Goal: Task Accomplishment & Management: Manage account settings

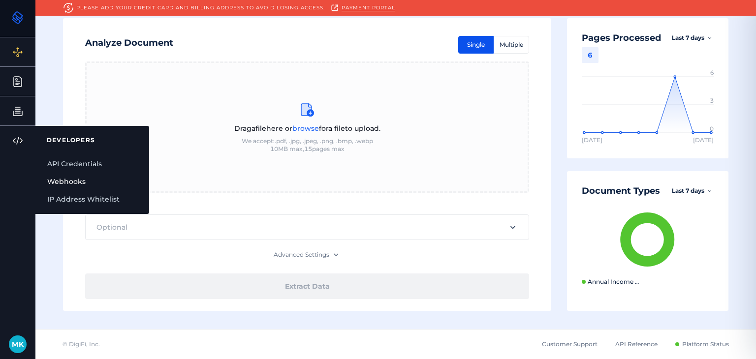
click at [57, 173] on link "Webhooks" at bounding box center [92, 182] width 114 height 18
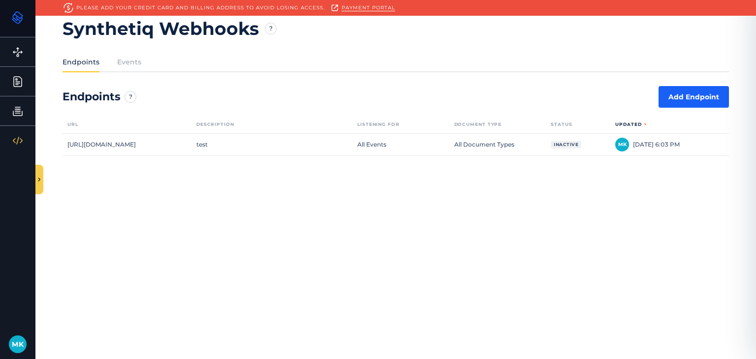
click at [9, 347] on div "M K" at bounding box center [18, 345] width 18 height 18
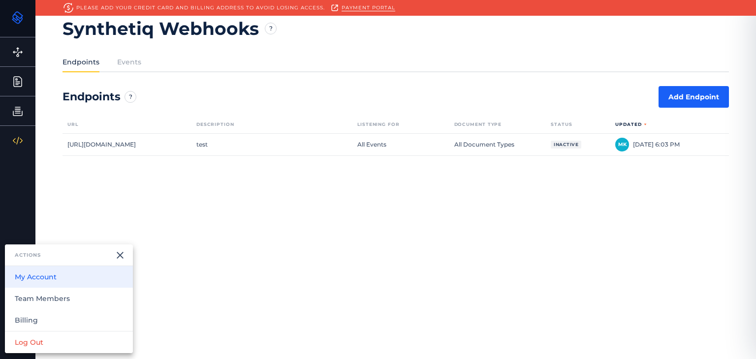
click at [59, 278] on button "My Account" at bounding box center [69, 277] width 128 height 22
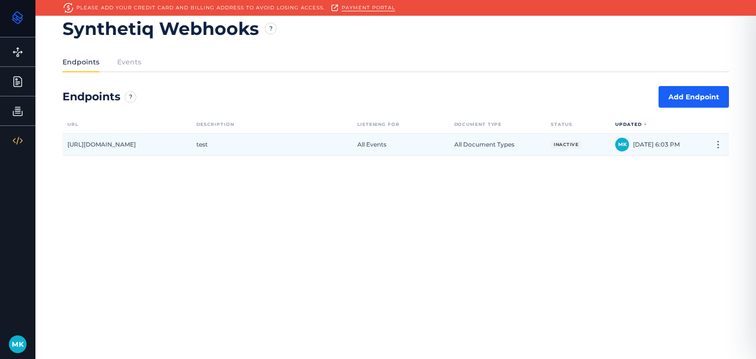
click at [289, 149] on div "test" at bounding box center [271, 145] width 161 height 22
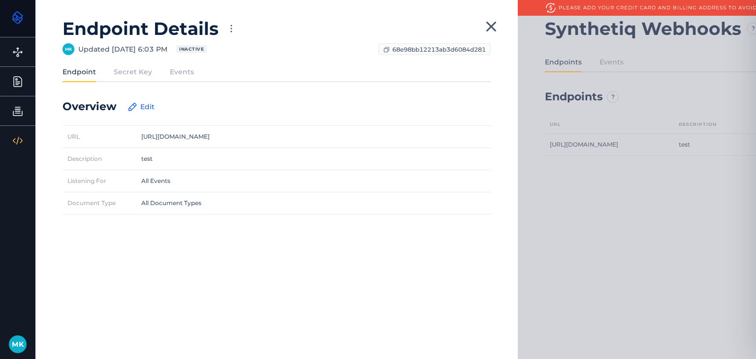
click at [131, 78] on div "Endpoint Secret Key Events" at bounding box center [277, 74] width 428 height 15
click at [131, 75] on label "Secret Key" at bounding box center [133, 72] width 38 height 10
click at [0, 0] on input "Secret Key" at bounding box center [0, 0] width 0 height 0
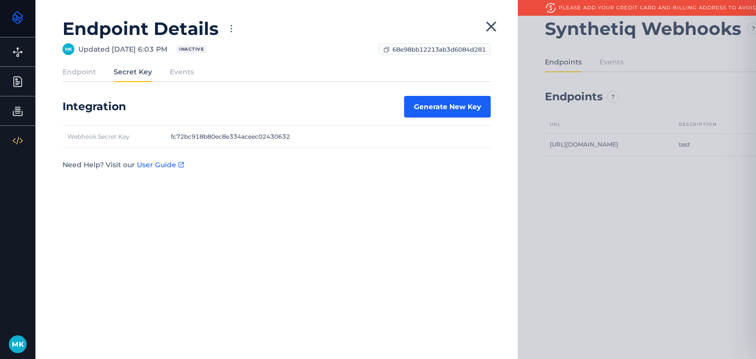
click at [164, 73] on div "Secret Key" at bounding box center [142, 74] width 56 height 15
click at [170, 73] on label "Events" at bounding box center [182, 72] width 24 height 10
click at [0, 0] on input "Events" at bounding box center [0, 0] width 0 height 0
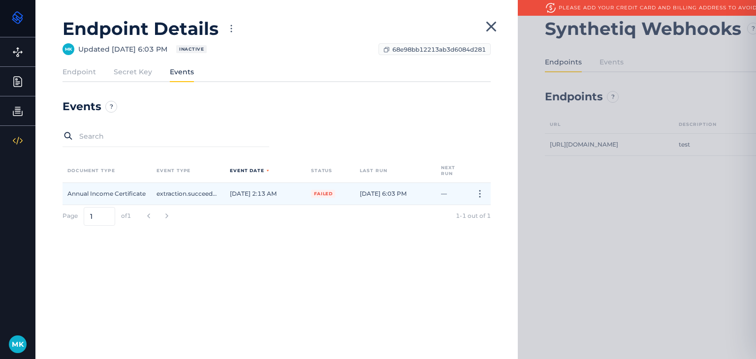
click at [151, 193] on div "Annual Income Certificate" at bounding box center [107, 194] width 89 height 22
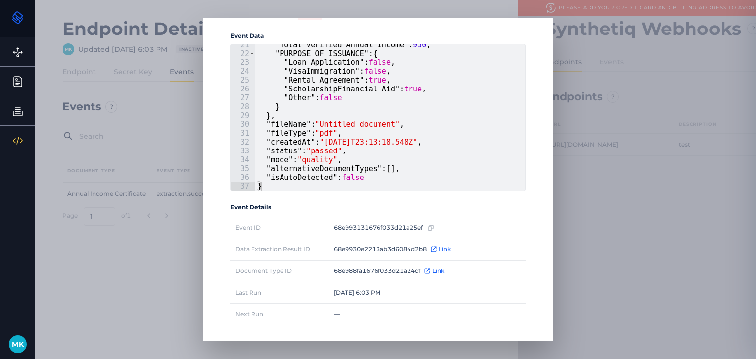
scroll to position [98, 0]
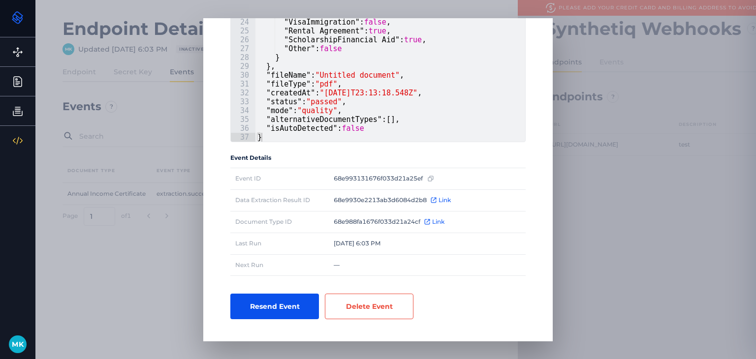
click at [282, 305] on button "Resend Event" at bounding box center [274, 307] width 89 height 26
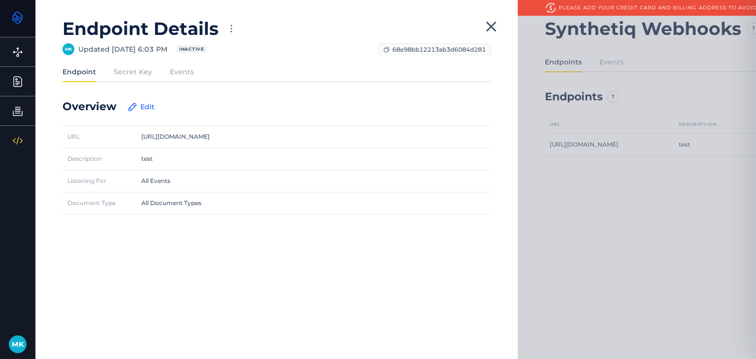
click at [143, 79] on div "Endpoint Secret Key Events" at bounding box center [277, 74] width 428 height 15
click at [186, 74] on label "Events" at bounding box center [182, 72] width 24 height 10
click at [0, 0] on input "Events" at bounding box center [0, 0] width 0 height 0
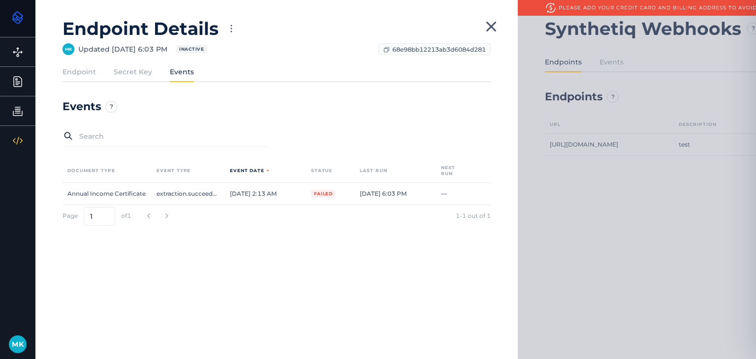
click at [133, 75] on label "Secret Key" at bounding box center [133, 72] width 38 height 10
click at [0, 0] on input "Secret Key" at bounding box center [0, 0] width 0 height 0
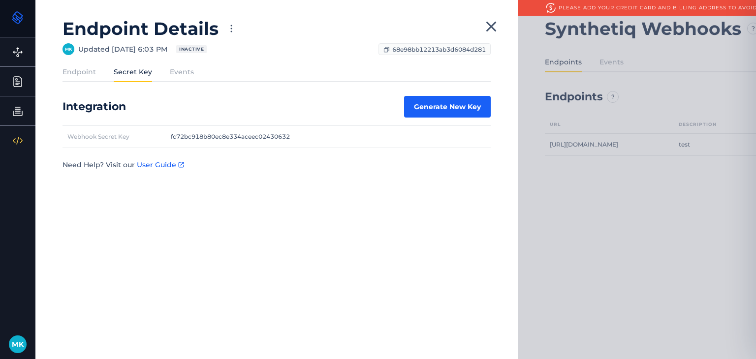
click at [82, 75] on label "Endpoint" at bounding box center [79, 72] width 33 height 10
click at [0, 0] on input "Endpoint" at bounding box center [0, 0] width 0 height 0
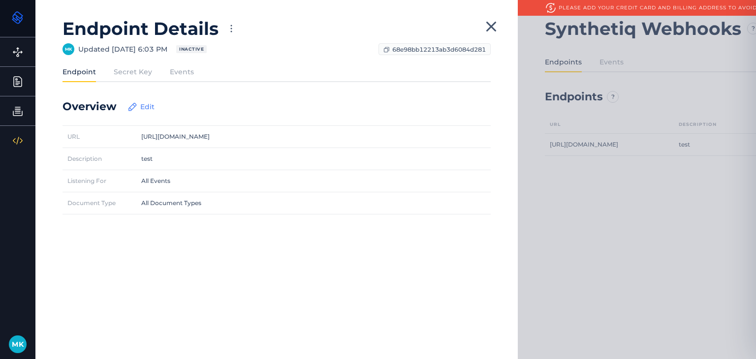
click at [139, 106] on button "Edit" at bounding box center [141, 107] width 36 height 20
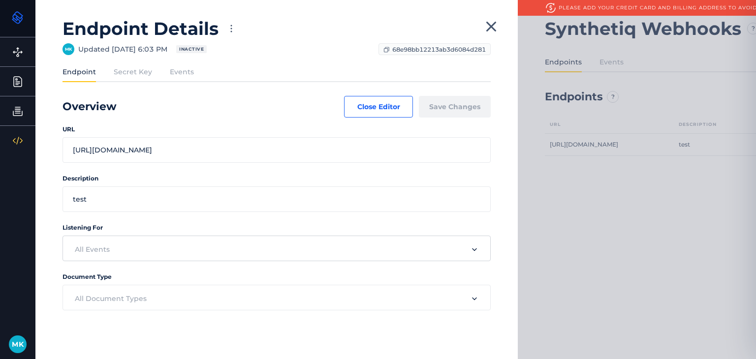
click at [150, 251] on input "text" at bounding box center [265, 250] width 401 height 22
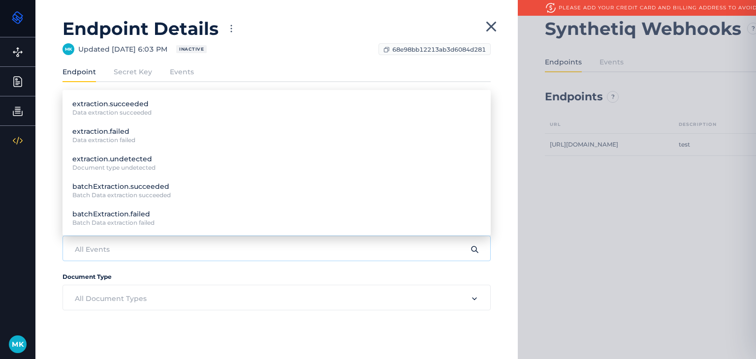
click at [150, 251] on input "text" at bounding box center [265, 250] width 401 height 22
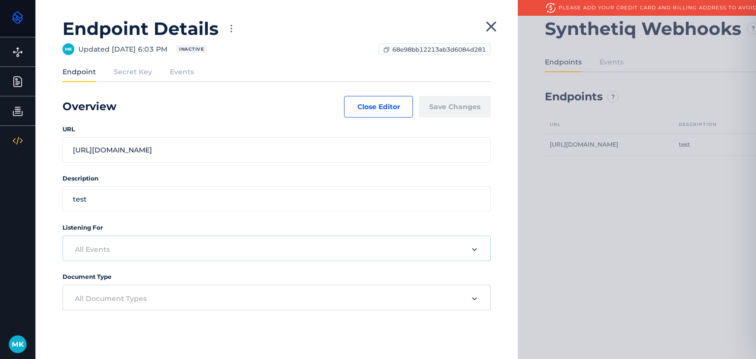
click at [113, 297] on input "text" at bounding box center [265, 299] width 401 height 22
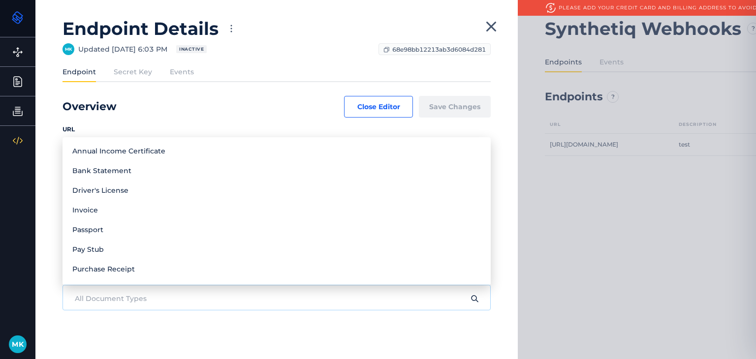
click at [110, 296] on input "text" at bounding box center [265, 299] width 401 height 22
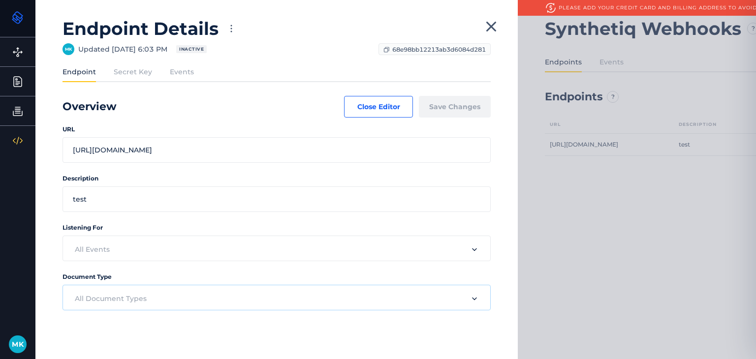
click at [475, 22] on div "Endpoint Details" at bounding box center [277, 29] width 428 height 22
click at [234, 30] on icon "button" at bounding box center [231, 29] width 12 height 12
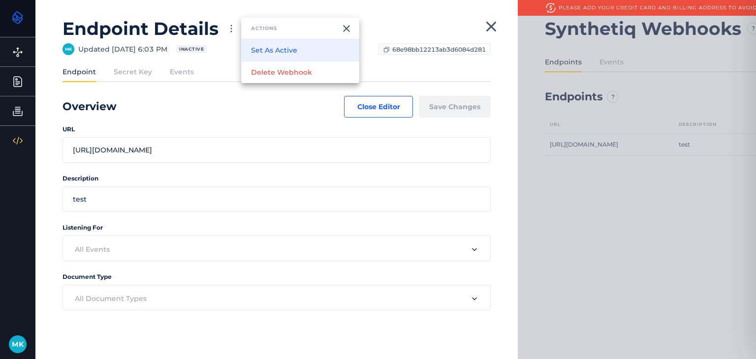
click at [266, 43] on button "Set As Active" at bounding box center [300, 50] width 118 height 22
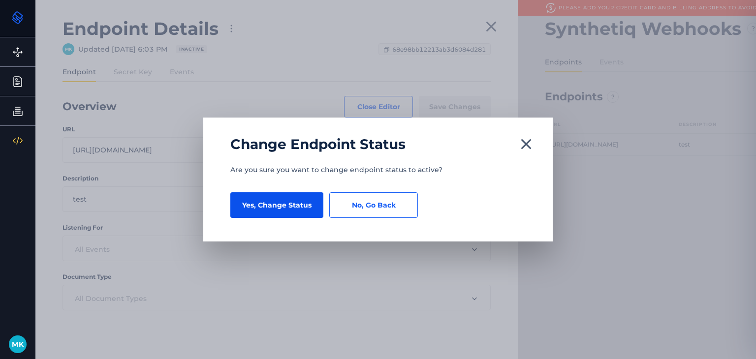
click at [282, 205] on button "Yes, Change Status" at bounding box center [276, 205] width 93 height 26
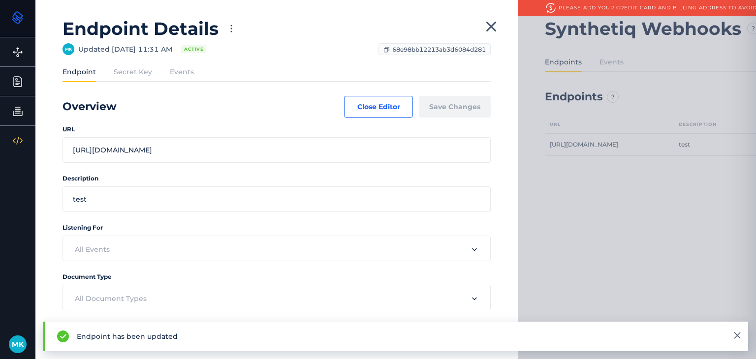
click at [487, 22] on icon at bounding box center [490, 26] width 9 height 9
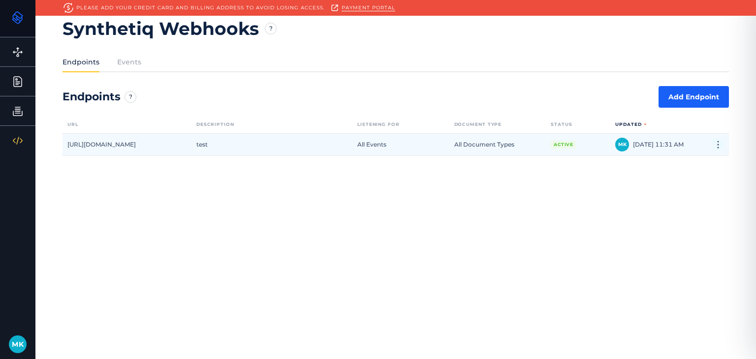
click at [721, 144] on icon "button" at bounding box center [718, 145] width 12 height 12
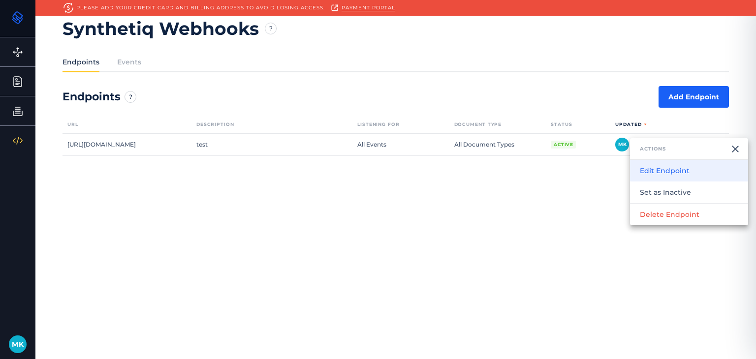
click at [671, 168] on button "Edit Endpoint" at bounding box center [689, 171] width 118 height 22
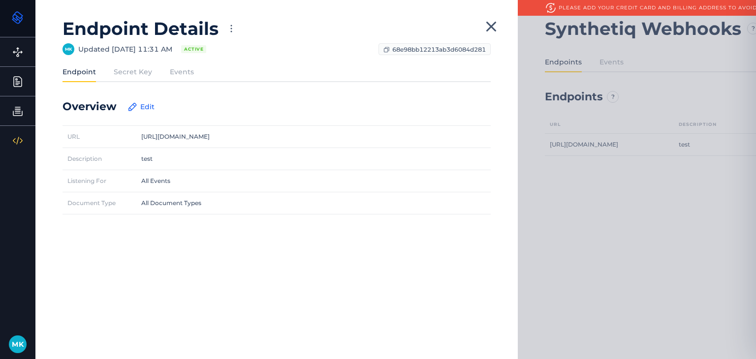
click at [174, 74] on label "Events" at bounding box center [182, 72] width 24 height 10
click at [0, 0] on input "Events" at bounding box center [0, 0] width 0 height 0
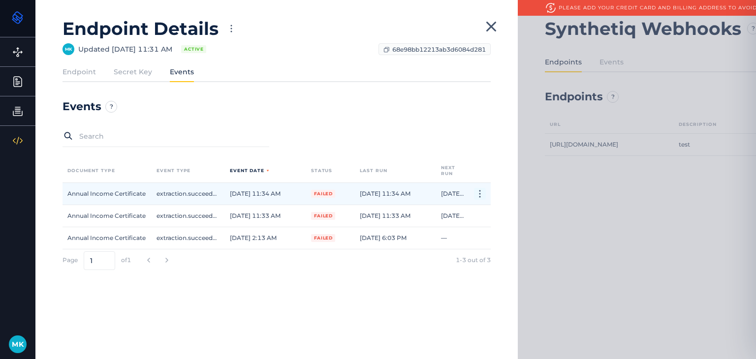
click at [483, 188] on icon "button" at bounding box center [480, 194] width 12 height 12
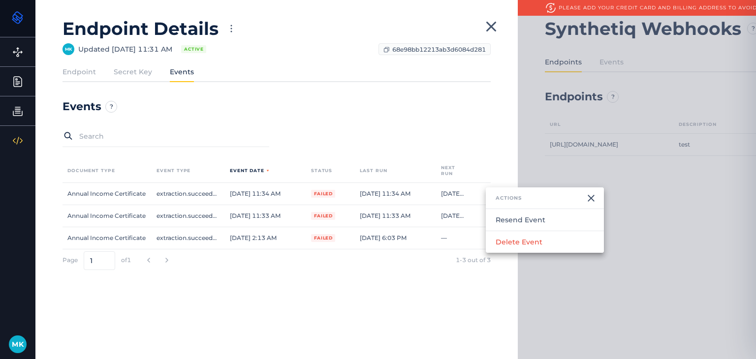
click at [439, 201] on div at bounding box center [378, 179] width 756 height 359
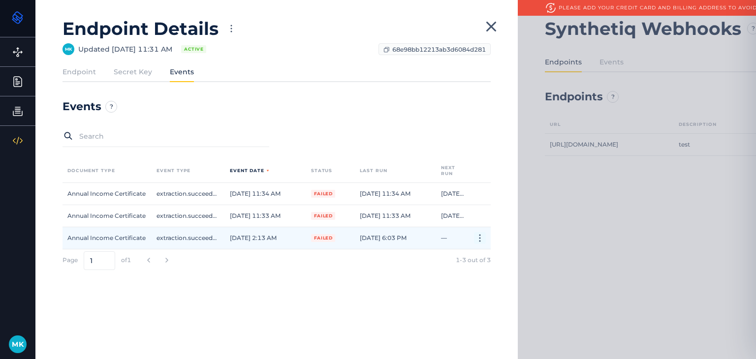
click at [479, 237] on icon "button" at bounding box center [480, 238] width 12 height 12
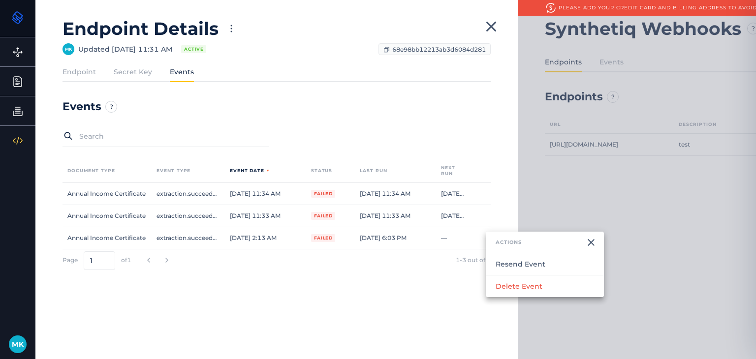
click at [447, 269] on div at bounding box center [378, 179] width 756 height 359
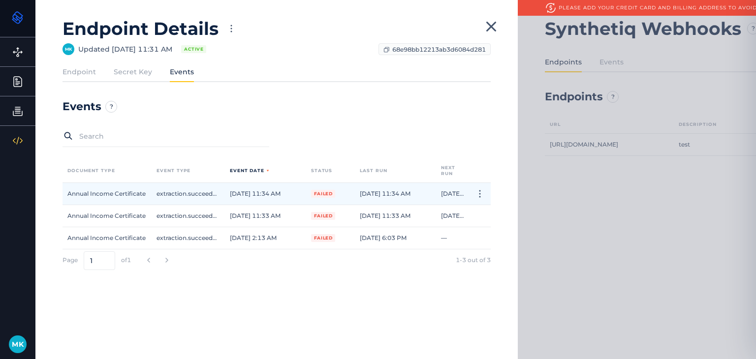
click at [411, 195] on div "[DATE] 11:34 AM" at bounding box center [385, 194] width 51 height 8
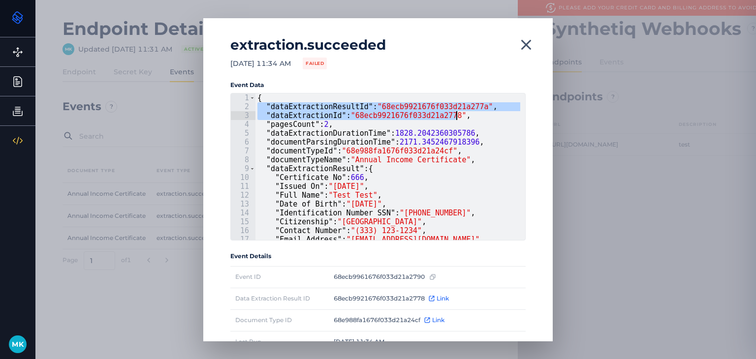
drag, startPoint x: 258, startPoint y: 105, endPoint x: 492, endPoint y: 122, distance: 234.4
click at [492, 122] on div "{ "dataExtractionResultId" : "68ecb9921676f033d21a277a" , "dataExtractionId" : …" at bounding box center [387, 176] width 265 height 164
click at [492, 122] on div "{ "dataExtractionResultId" : "68ecb9921676f033d21a277a" , "dataExtractionId" : …" at bounding box center [387, 167] width 265 height 147
type textarea ""pagesCount": 2,"
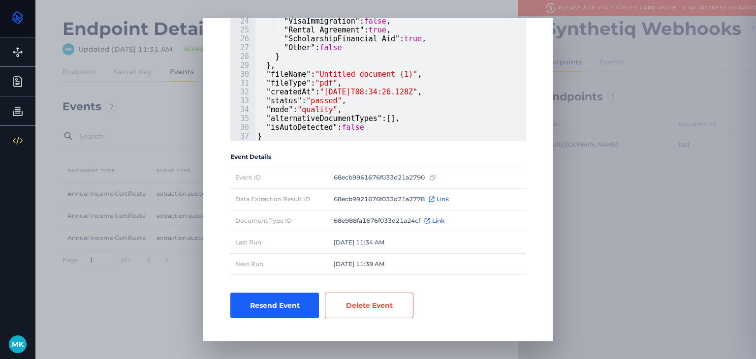
scroll to position [100, 0]
click at [270, 307] on button "Resend Event" at bounding box center [274, 305] width 89 height 26
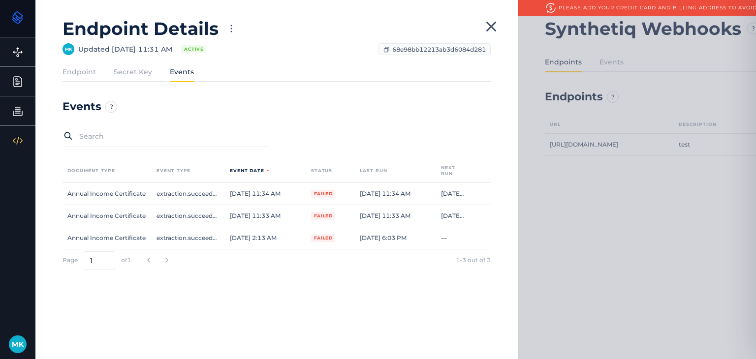
click at [488, 26] on icon at bounding box center [491, 27] width 18 height 18
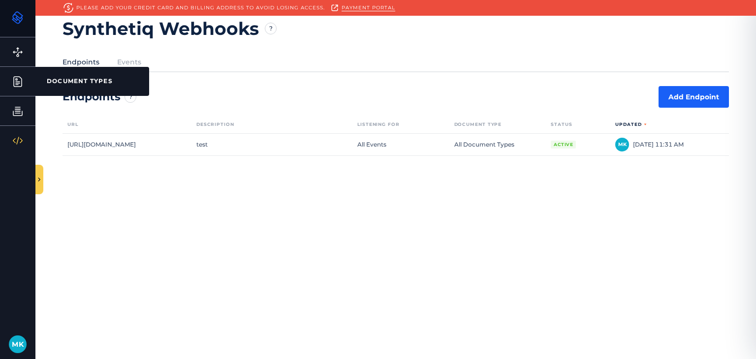
click at [21, 86] on icon at bounding box center [18, 82] width 8 height 10
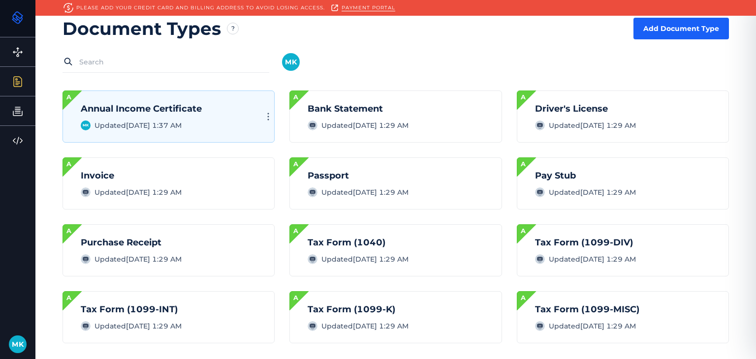
click at [234, 128] on div "Annual Income Certificate M K Updated [DATE] 1:37 AM Document type is available…" at bounding box center [169, 117] width 212 height 52
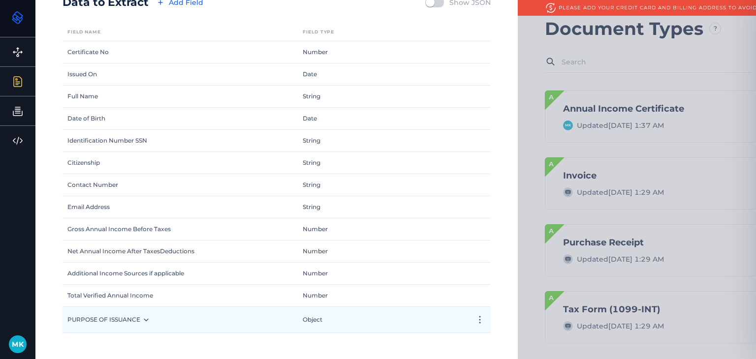
scroll to position [108, 0]
click at [478, 314] on icon "button" at bounding box center [480, 318] width 12 height 12
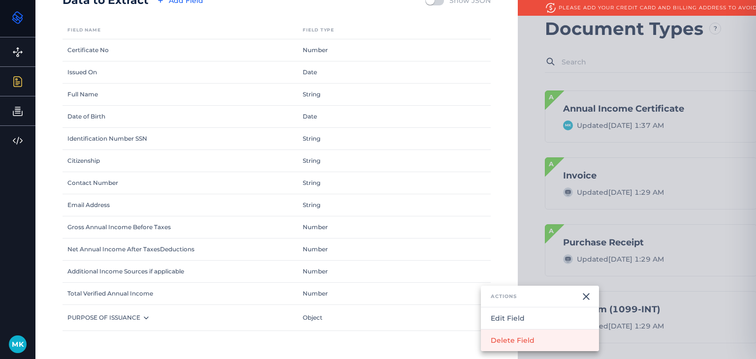
click at [490, 337] on button "Delete Field" at bounding box center [540, 341] width 118 height 22
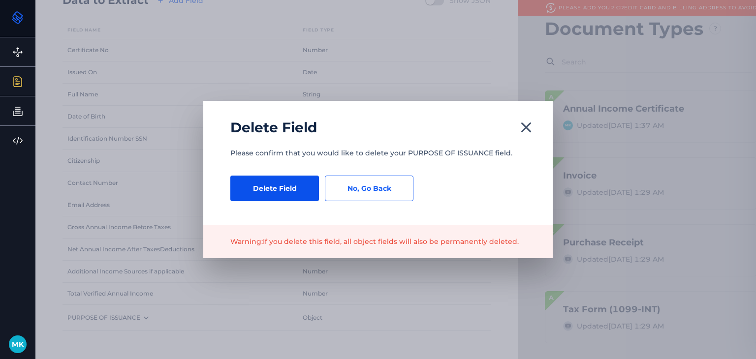
click at [289, 190] on button "Delete Field" at bounding box center [274, 189] width 89 height 26
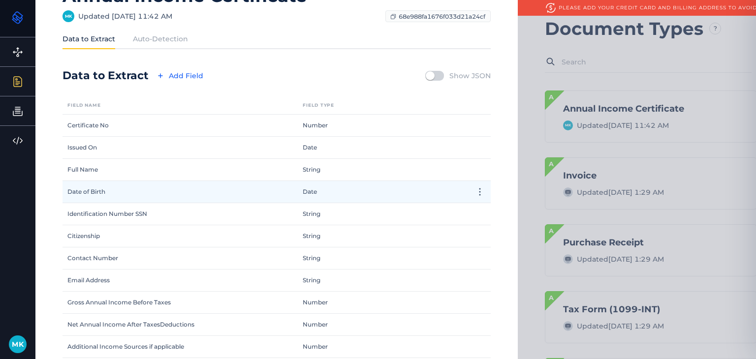
scroll to position [0, 0]
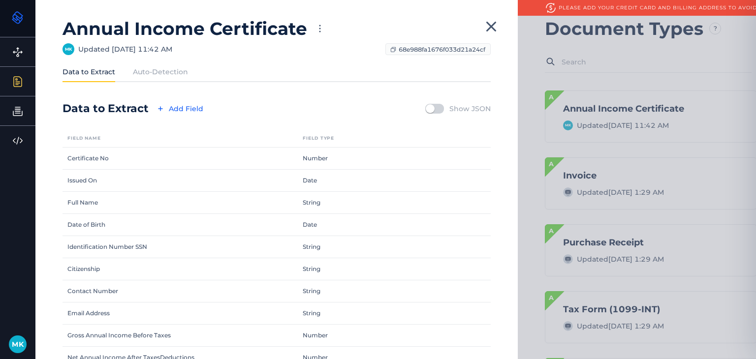
click at [436, 108] on input "checkbox" at bounding box center [430, 109] width 30 height 10
checkbox input "true"
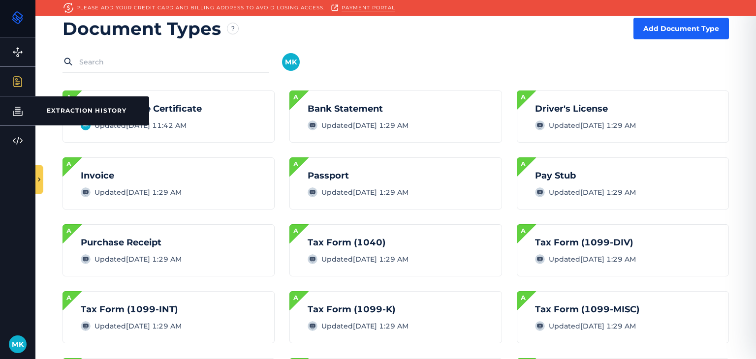
click at [3, 105] on link "Extraction History EXTRACTION HISTORY" at bounding box center [17, 110] width 35 height 29
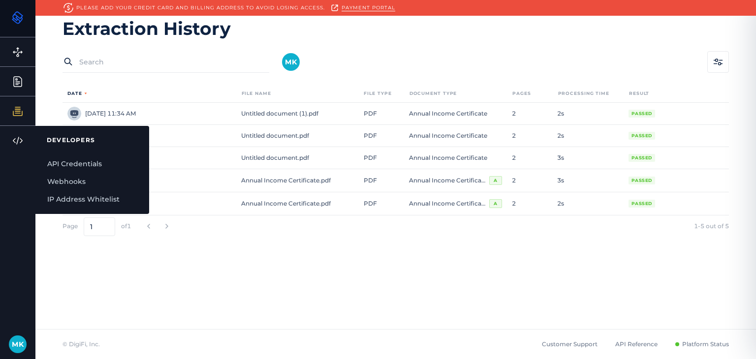
click at [14, 143] on icon at bounding box center [18, 141] width 12 height 12
click at [75, 185] on link "Webhooks" at bounding box center [92, 182] width 114 height 18
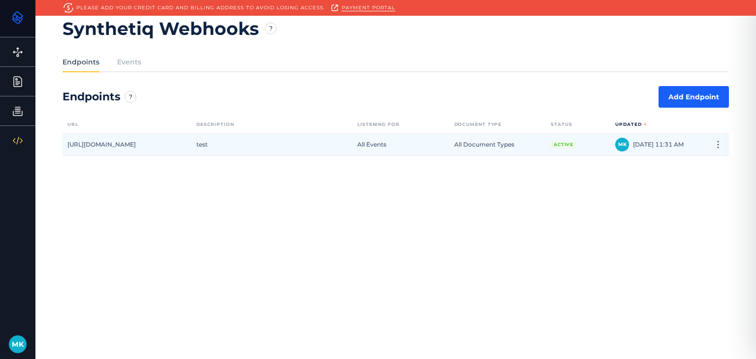
click at [250, 149] on div "test" at bounding box center [271, 145] width 161 height 22
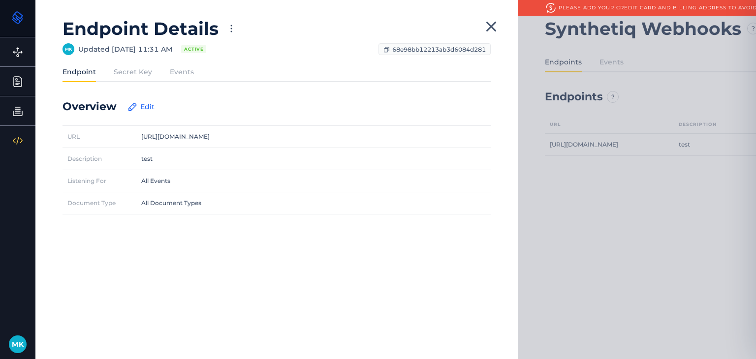
click at [145, 69] on label "Secret Key" at bounding box center [133, 72] width 38 height 10
click at [0, 0] on input "Secret Key" at bounding box center [0, 0] width 0 height 0
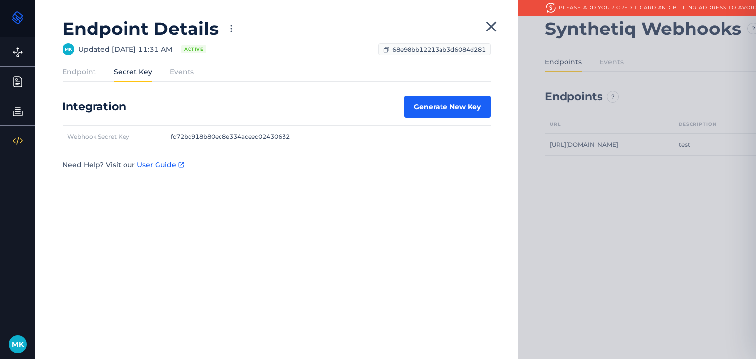
click at [177, 75] on label "Events" at bounding box center [182, 72] width 24 height 10
click at [0, 0] on input "Events" at bounding box center [0, 0] width 0 height 0
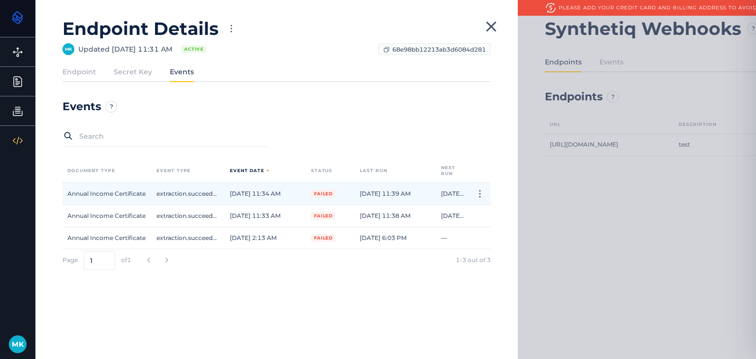
click at [486, 193] on div at bounding box center [480, 194] width 22 height 22
click at [481, 191] on icon "button" at bounding box center [480, 194] width 12 height 12
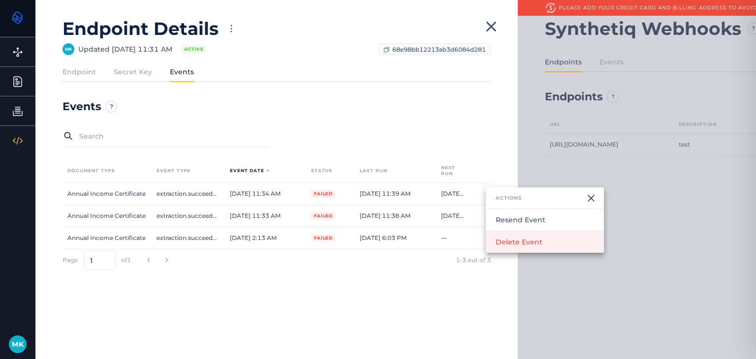
click at [494, 240] on button "Delete Event" at bounding box center [545, 242] width 118 height 22
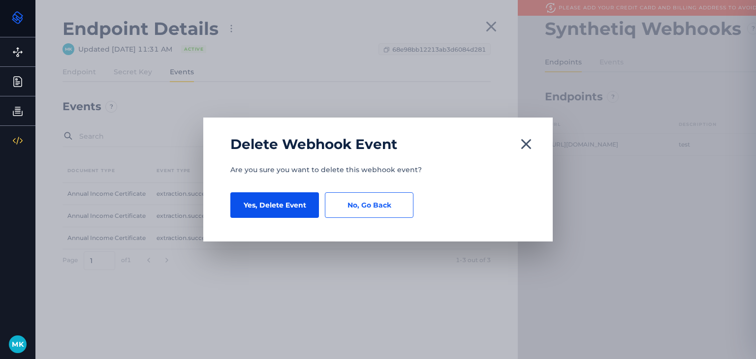
click at [297, 210] on button "Yes, Delete Event" at bounding box center [274, 205] width 89 height 26
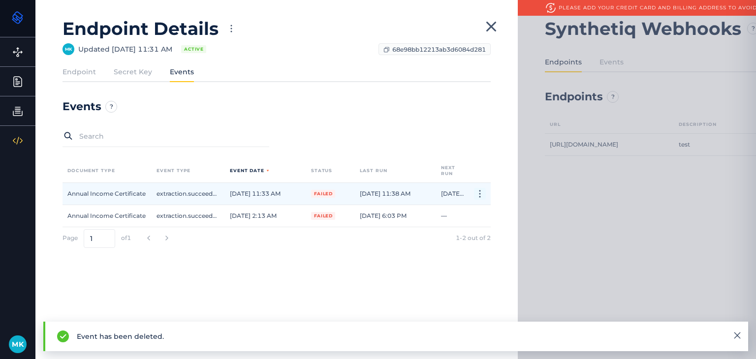
click at [476, 192] on icon "button" at bounding box center [480, 194] width 12 height 12
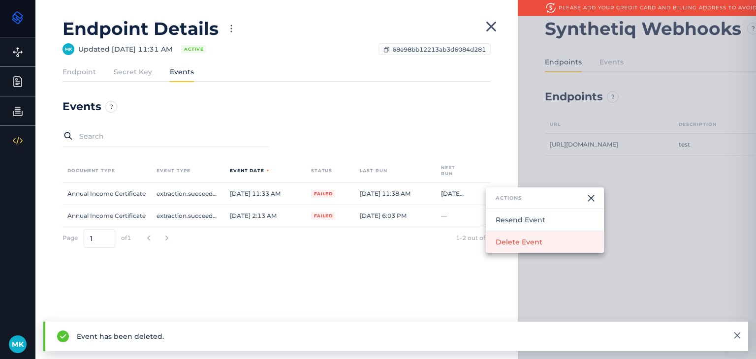
click at [499, 239] on button "Delete Event" at bounding box center [545, 242] width 118 height 22
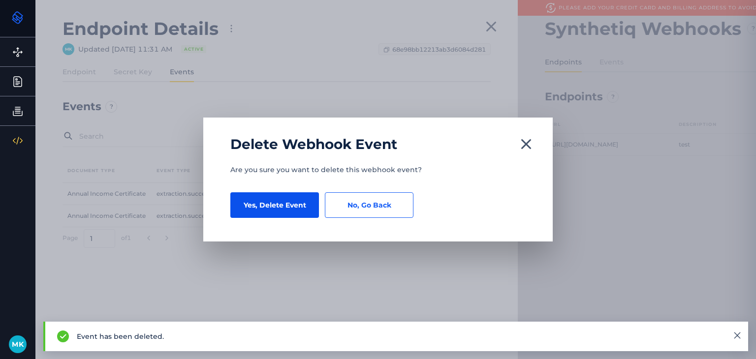
click at [282, 204] on button "Yes, Delete Event" at bounding box center [274, 205] width 89 height 26
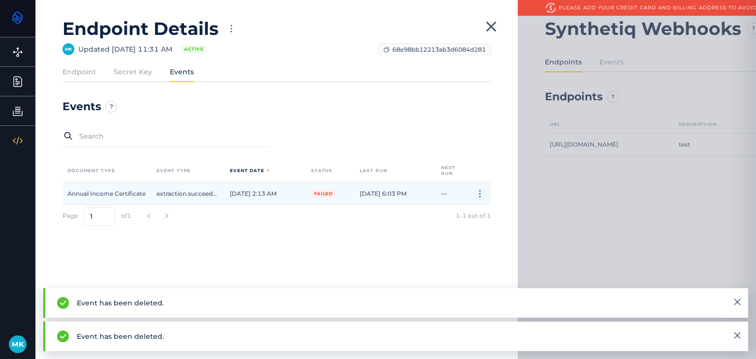
click at [479, 193] on circle "button" at bounding box center [479, 193] width 1 height 1
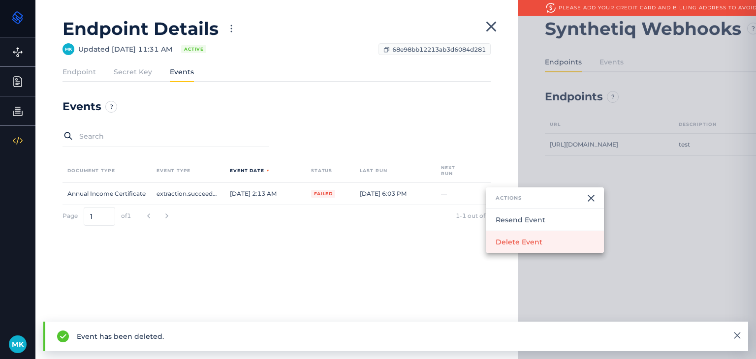
click at [508, 239] on button "Delete Event" at bounding box center [545, 242] width 118 height 22
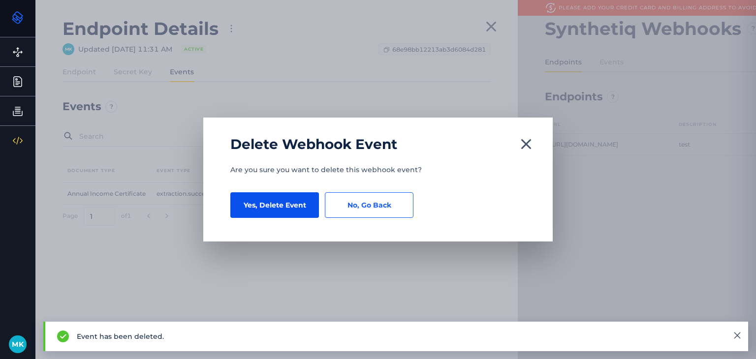
click at [296, 209] on button "Yes, Delete Event" at bounding box center [274, 205] width 89 height 26
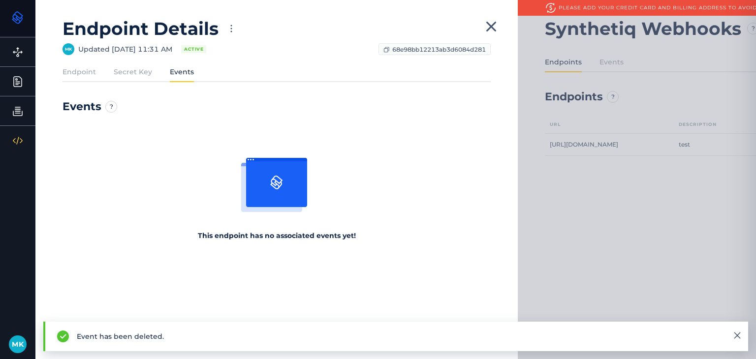
click at [128, 67] on label "Secret Key" at bounding box center [133, 72] width 38 height 10
click at [0, 0] on input "Secret Key" at bounding box center [0, 0] width 0 height 0
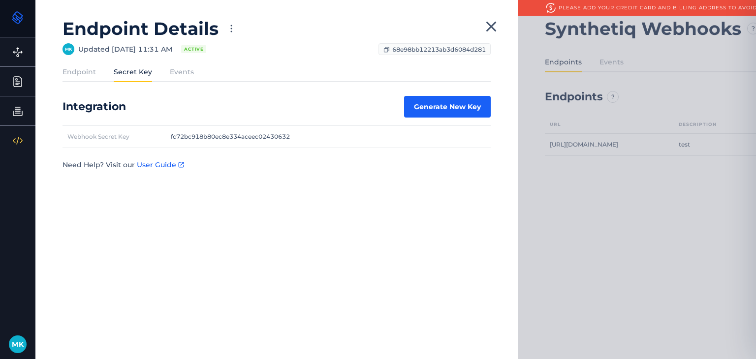
click at [83, 64] on div "Endpoint Details M K Updated Updated [DATE] 11:31 AM Active 68e98bb12213ab3d608…" at bounding box center [277, 50] width 428 height 64
click at [97, 71] on div "Endpoint" at bounding box center [88, 72] width 51 height 10
click at [84, 71] on label "Endpoint" at bounding box center [79, 72] width 33 height 10
click at [0, 0] on input "Endpoint" at bounding box center [0, 0] width 0 height 0
